Goal: Information Seeking & Learning: Learn about a topic

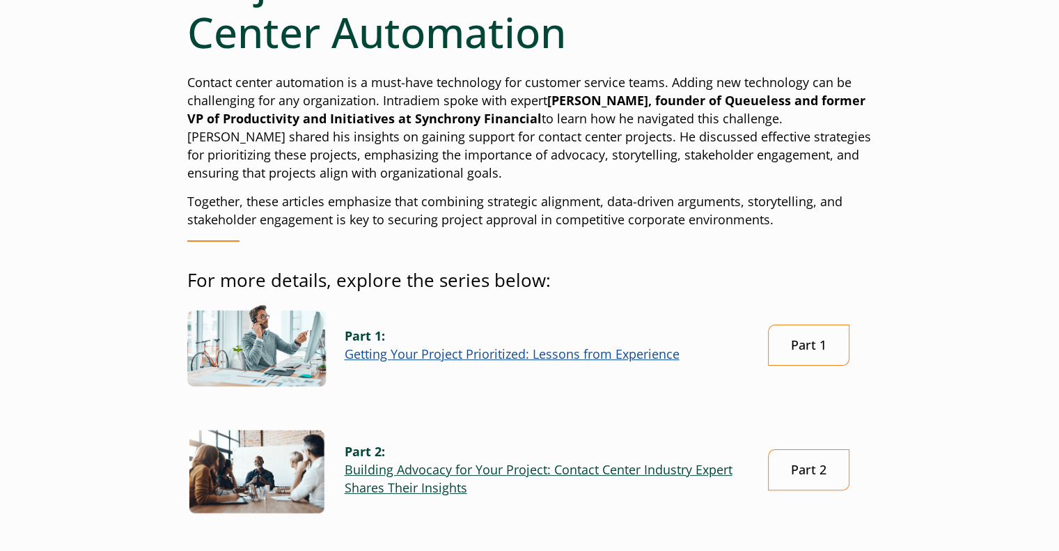
click at [477, 473] on link "Building Advocacy for Your Project: Contact Center Industry Expert Shares Their…" at bounding box center [539, 478] width 388 height 35
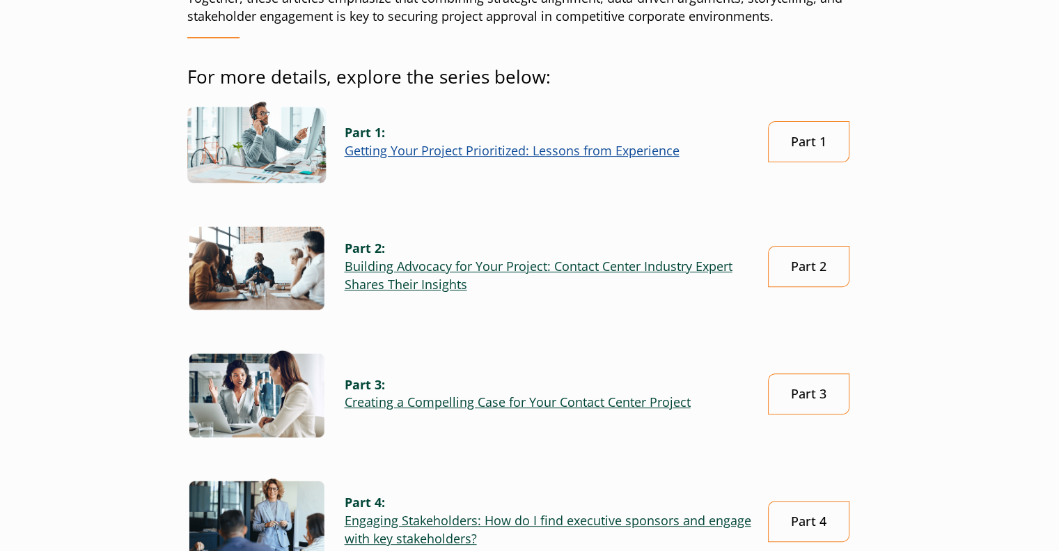
scroll to position [418, 0]
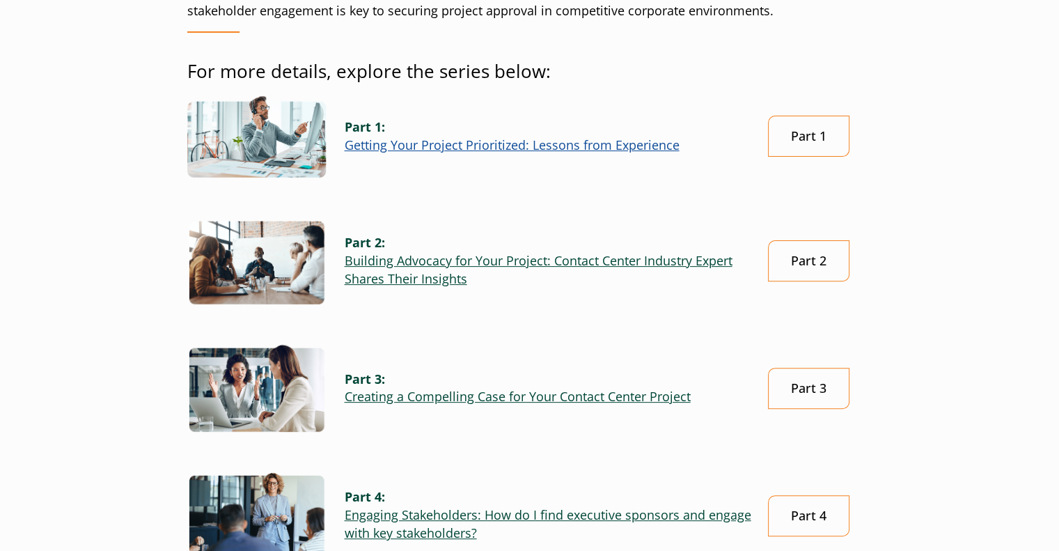
click at [435, 395] on link "Creating a Compelling Case for Your Contact Center Project" at bounding box center [518, 396] width 346 height 17
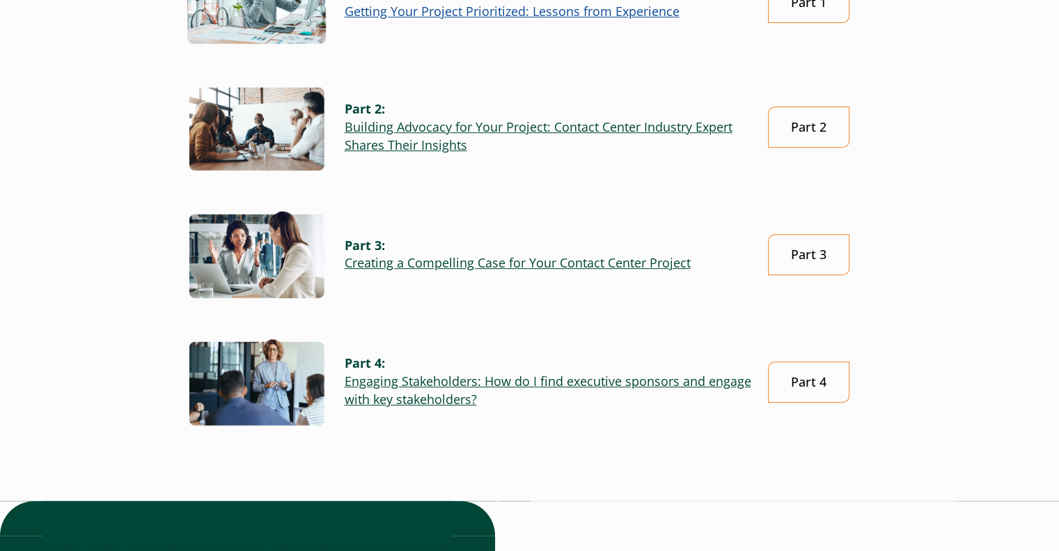
scroll to position [627, 0]
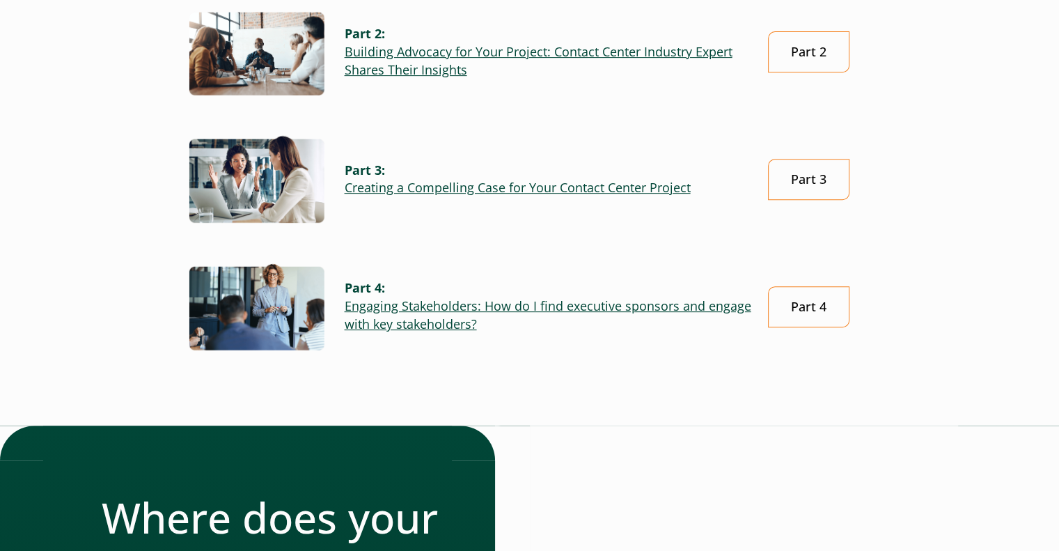
click at [482, 305] on link "Engaging Stakeholders: How do I find executive sponsors and engage with key sta…" at bounding box center [548, 314] width 407 height 35
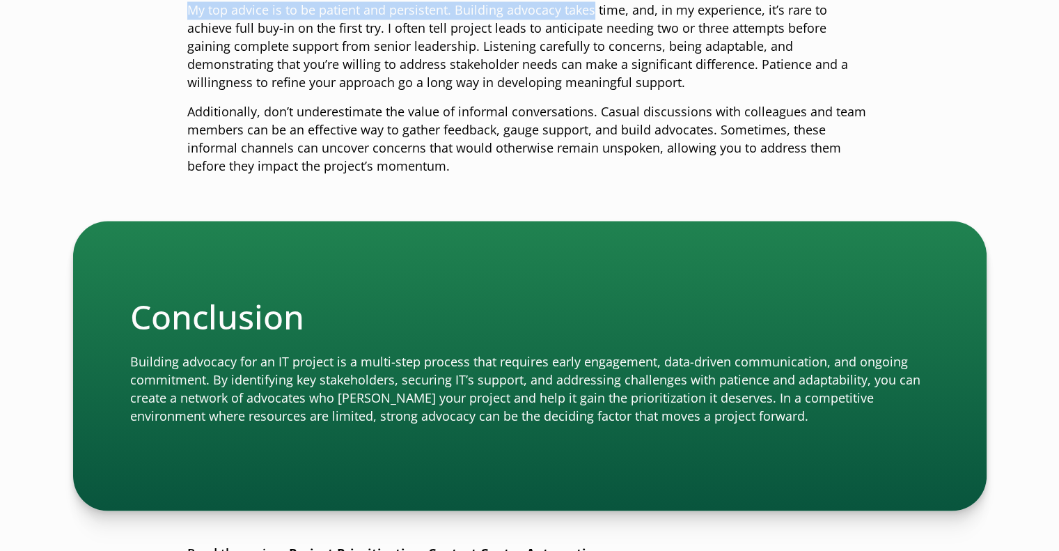
scroll to position [2392, 0]
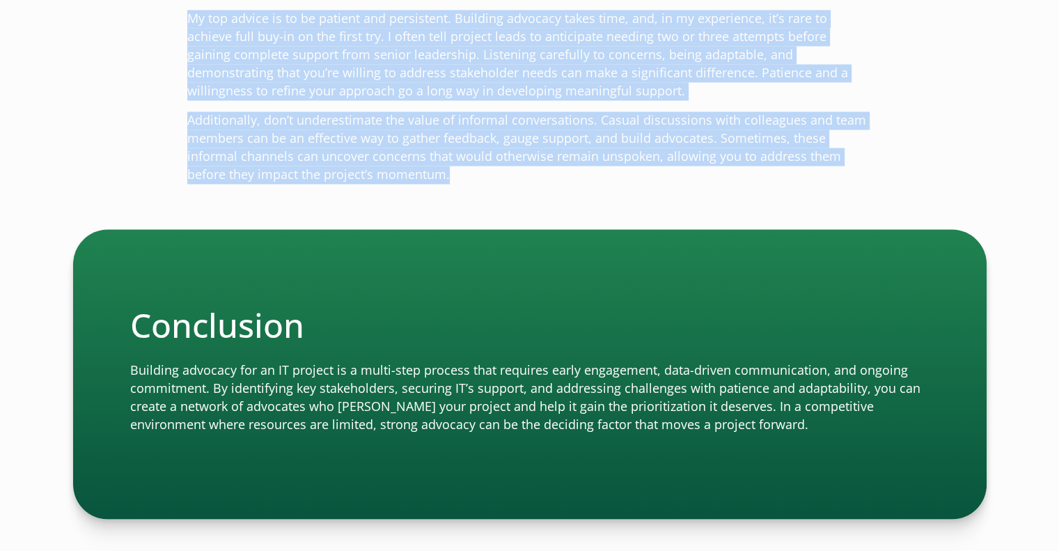
drag, startPoint x: 185, startPoint y: 204, endPoint x: 567, endPoint y: 179, distance: 382.4
copy div "Securing prioritization for an IT project is challenging, but it becomes much e…"
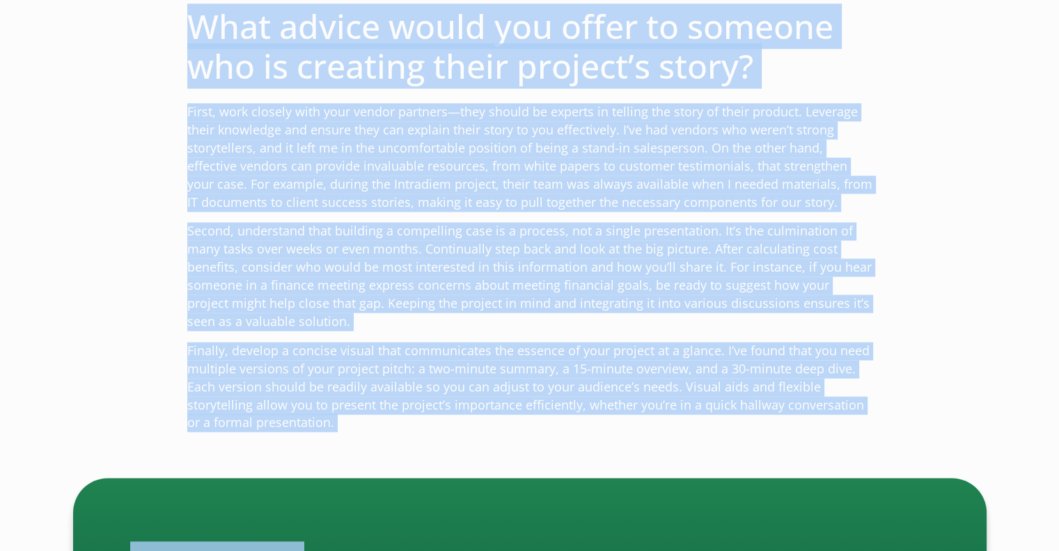
scroll to position [1718, 0]
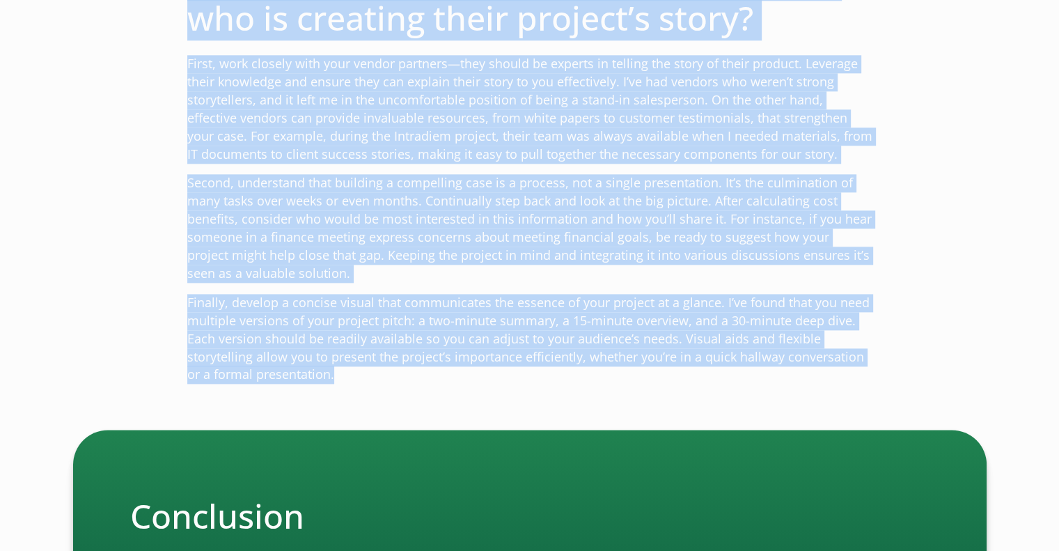
drag, startPoint x: 187, startPoint y: 315, endPoint x: 427, endPoint y: 384, distance: 249.7
click at [427, 384] on div "Project Prioritization: Contact Center Automation (part 3 of 4) In corporate en…" at bounding box center [529, 56] width 685 height 2671
copy div "In corporate environments, getting a project prioritized often requires more th…"
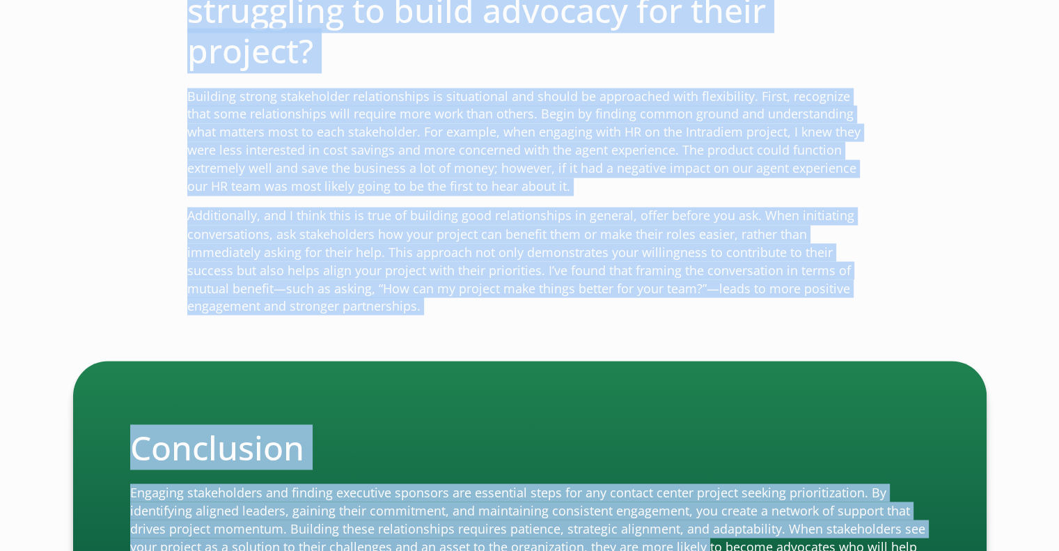
scroll to position [2536, 0]
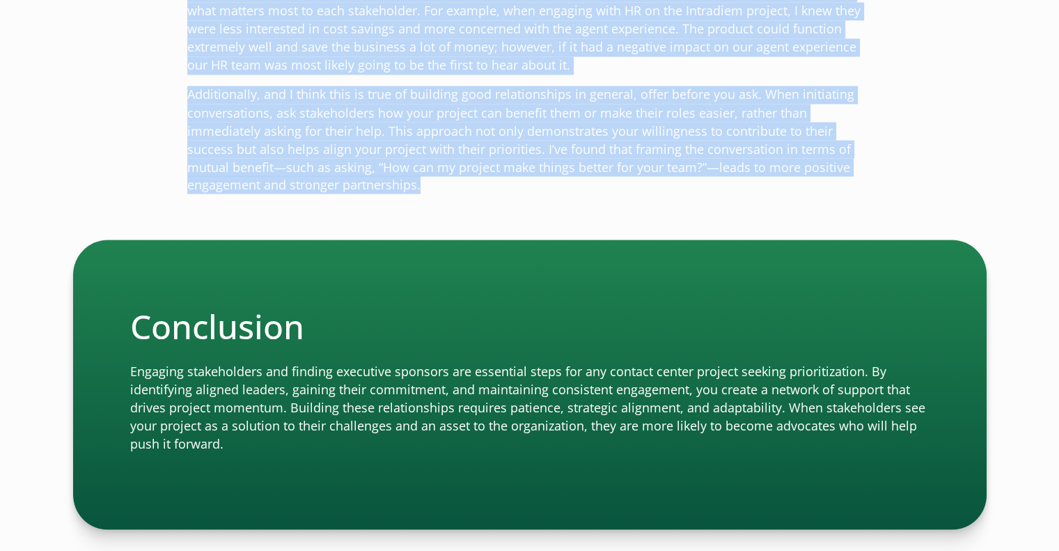
drag, startPoint x: 185, startPoint y: 414, endPoint x: 557, endPoint y: 219, distance: 419.8
copy div "Lo i dolorsita consectetur, adi elitsed do ei TE incidid utlab etdolo ma ali en…"
